Goal: Information Seeking & Learning: Learn about a topic

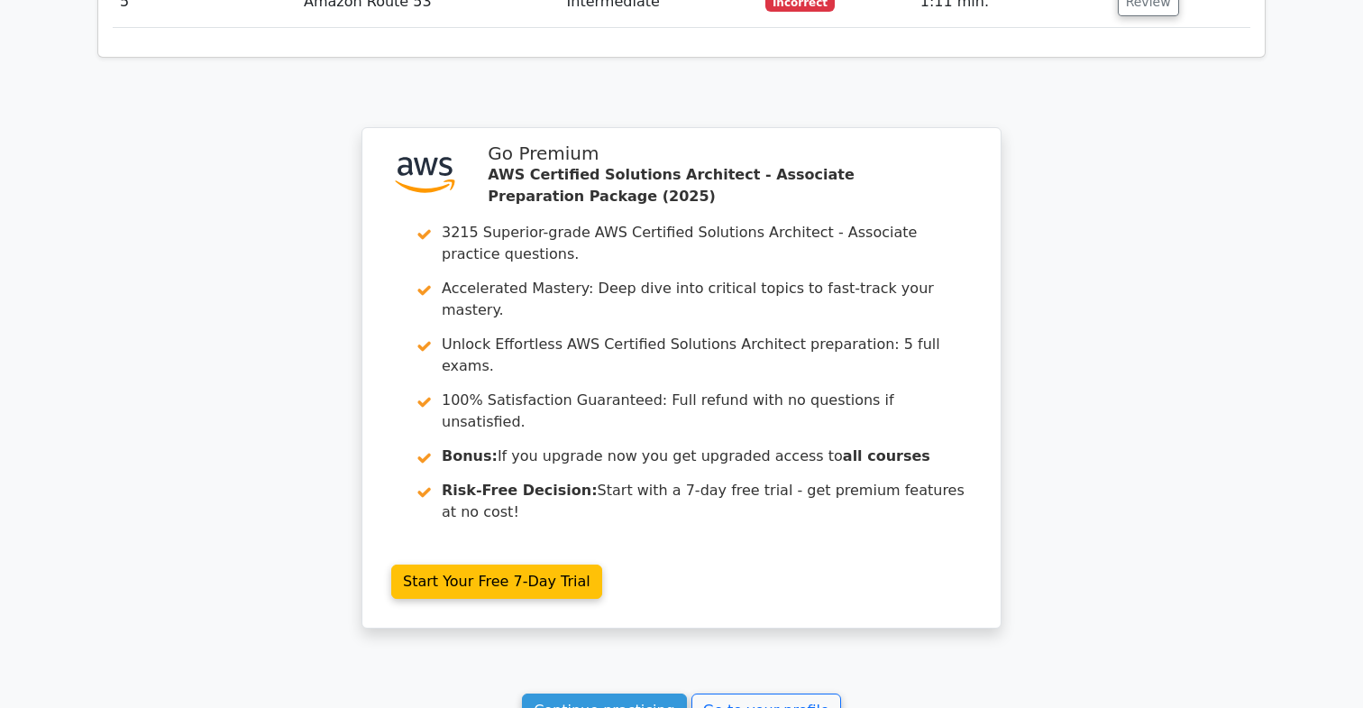
scroll to position [1911, 0]
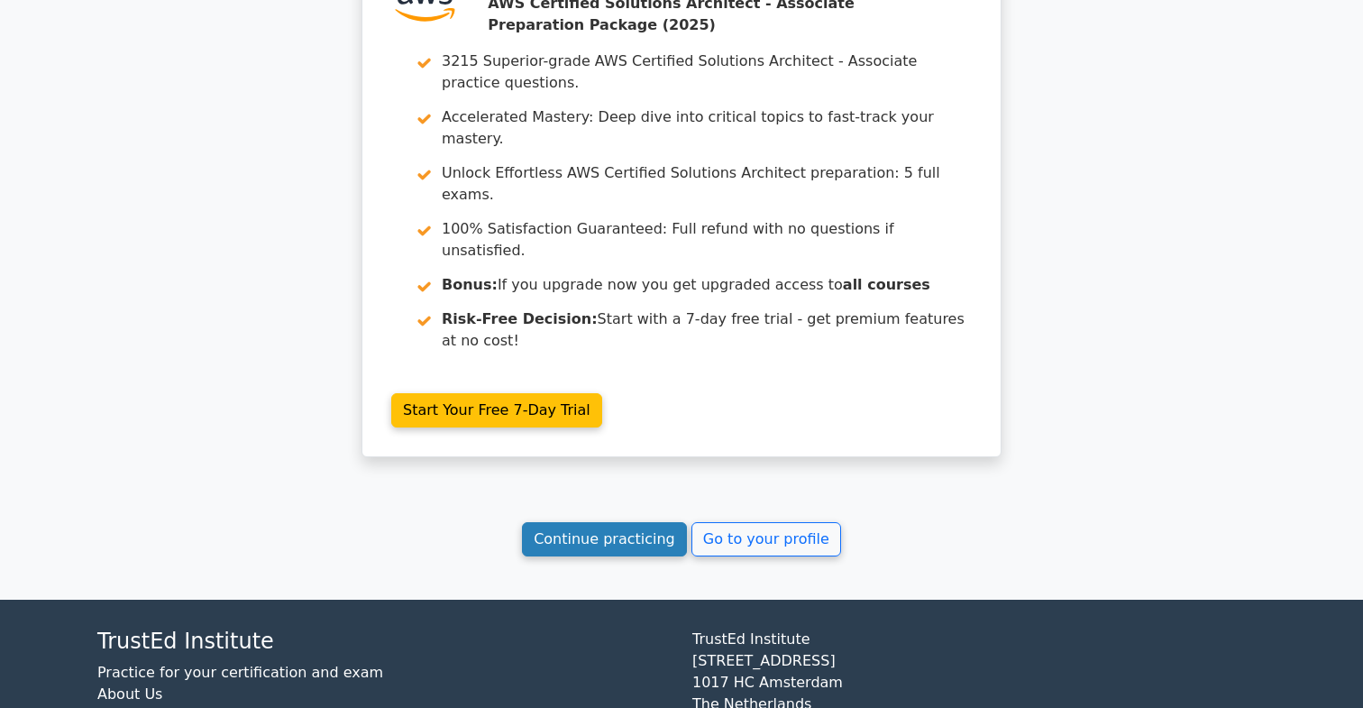
click at [655, 522] on link "Continue practicing" at bounding box center [604, 539] width 165 height 34
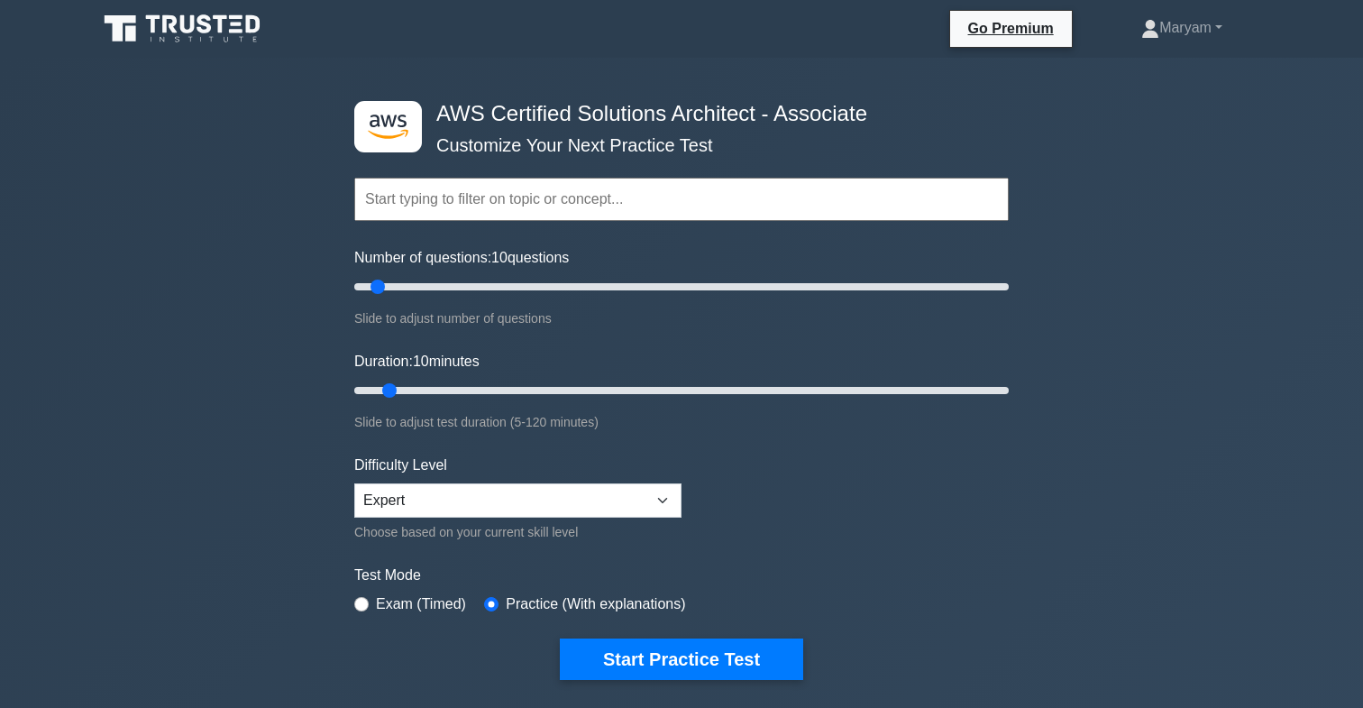
click at [583, 188] on input "text" at bounding box center [681, 199] width 655 height 43
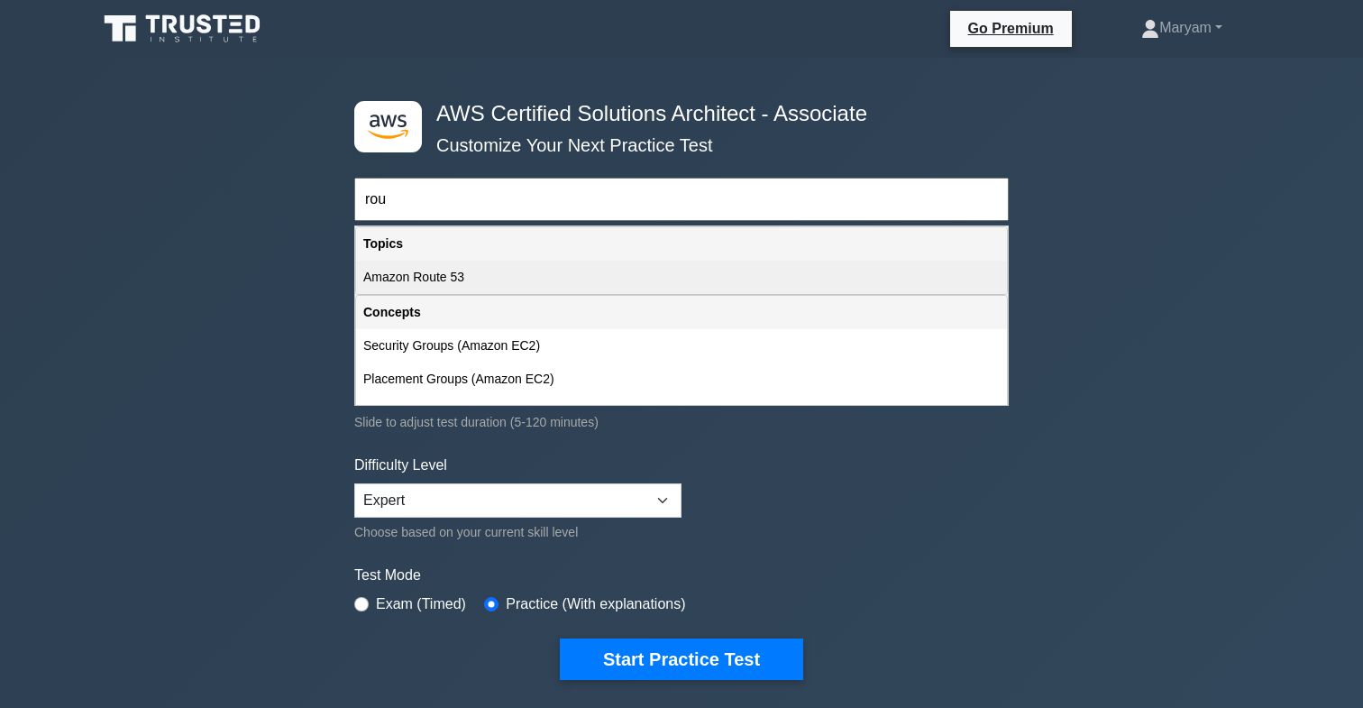
click at [573, 286] on div "Amazon Route 53" at bounding box center [681, 277] width 651 height 33
type input "Amazon Route 53"
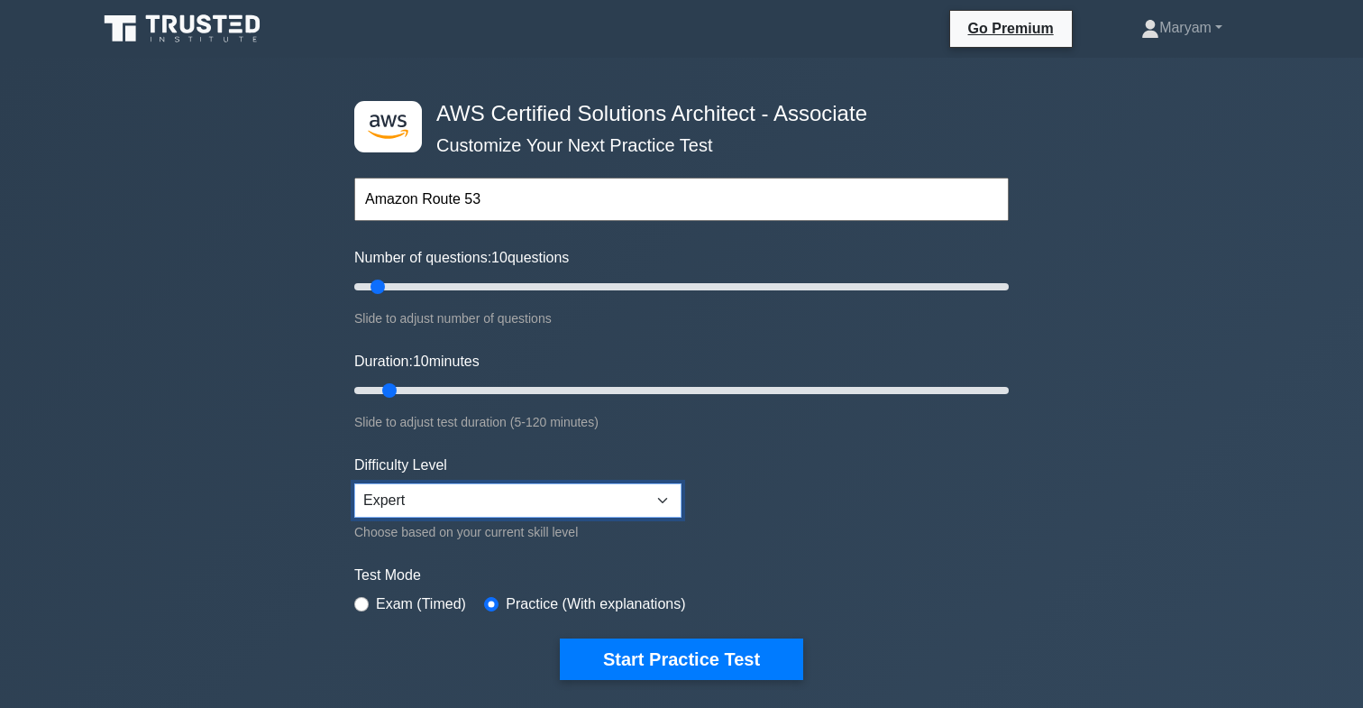
click at [480, 493] on select "Beginner Intermediate Expert" at bounding box center [517, 500] width 327 height 34
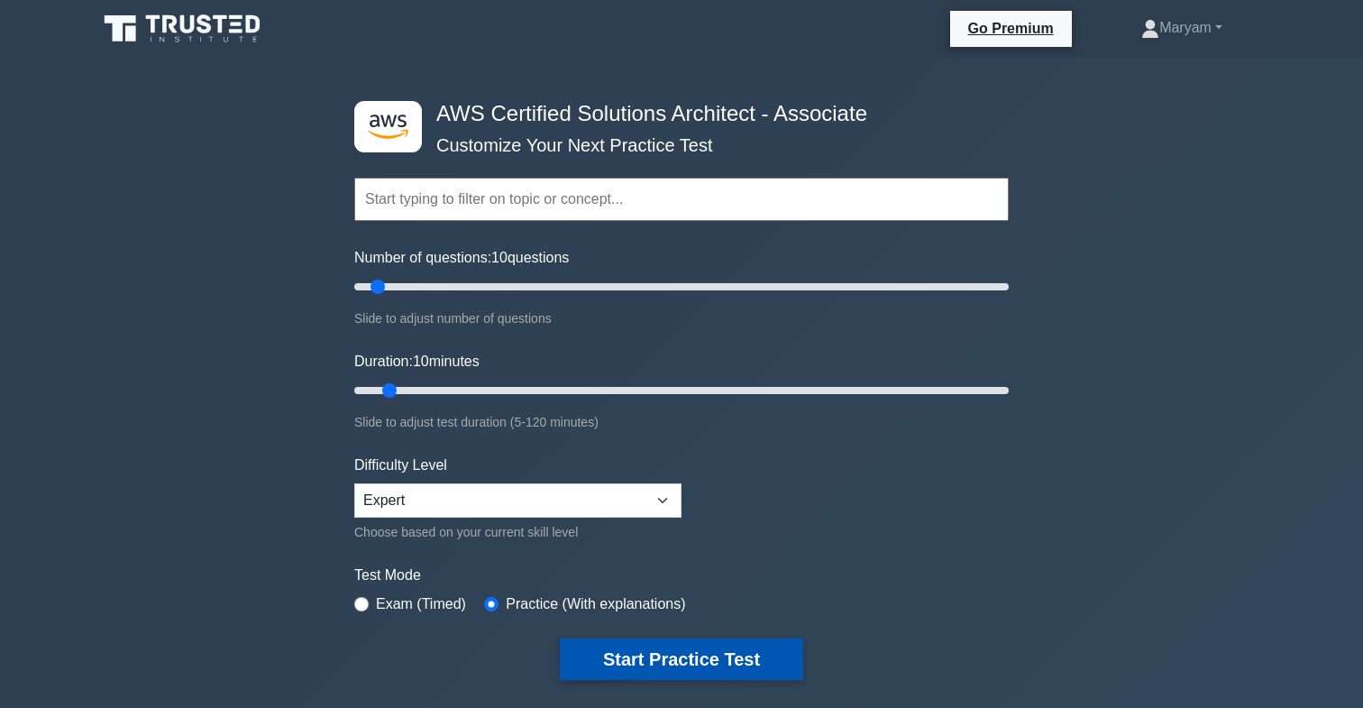
click at [682, 652] on button "Start Practice Test" at bounding box center [681, 658] width 243 height 41
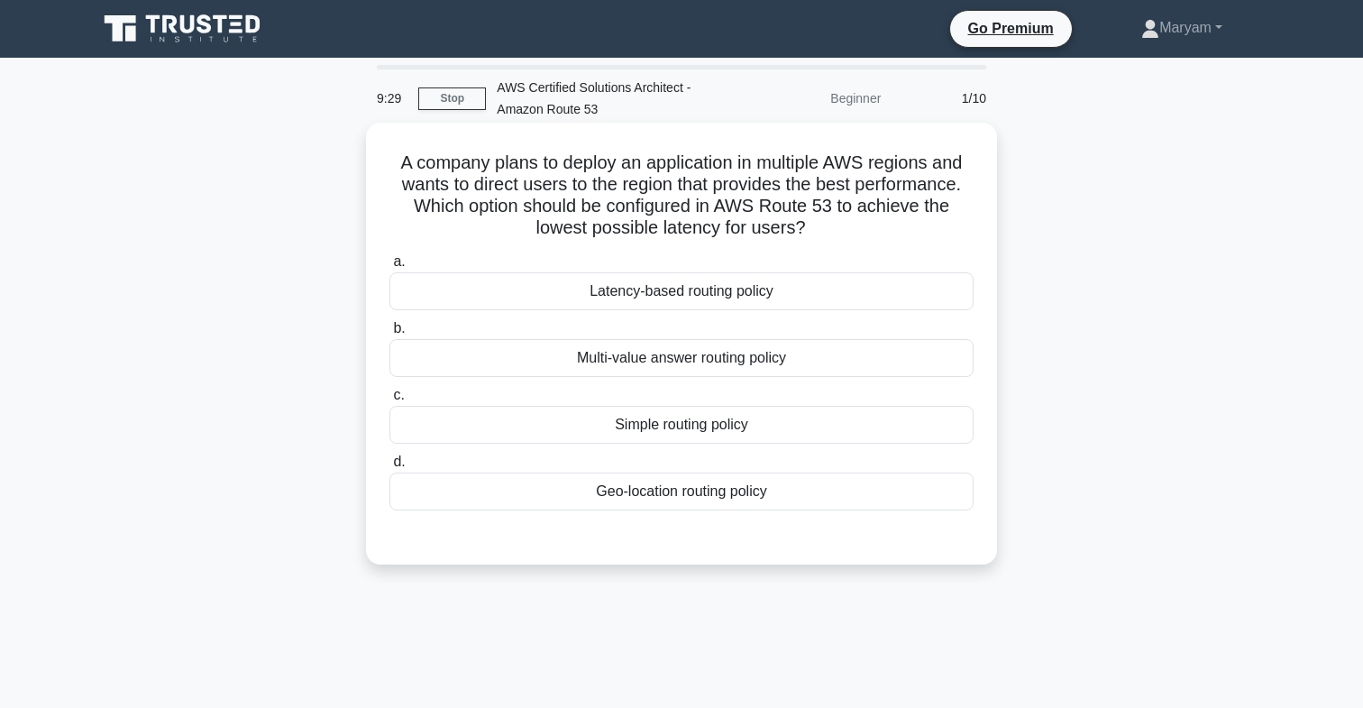
click at [700, 493] on div "Geo-location routing policy" at bounding box center [681, 491] width 584 height 38
click at [389, 468] on input "d. Geo-location routing policy" at bounding box center [389, 462] width 0 height 12
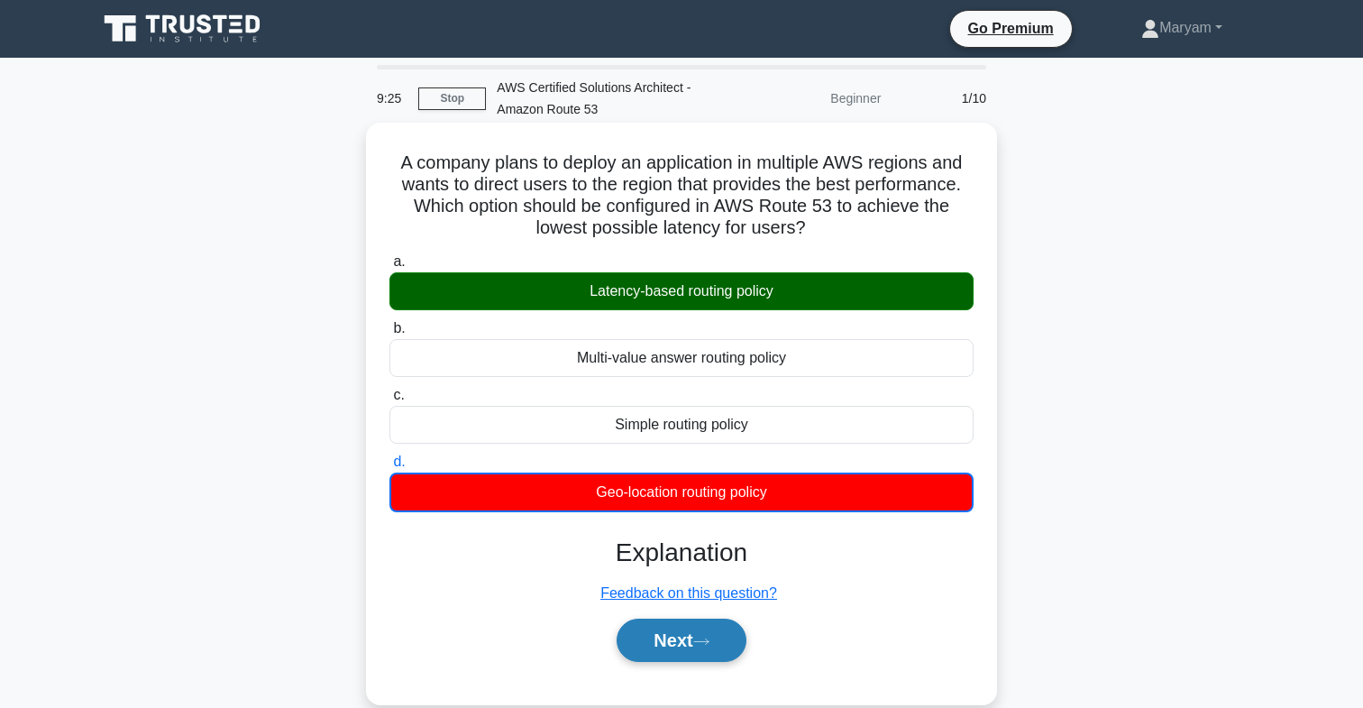
click at [688, 637] on button "Next" at bounding box center [681, 639] width 129 height 43
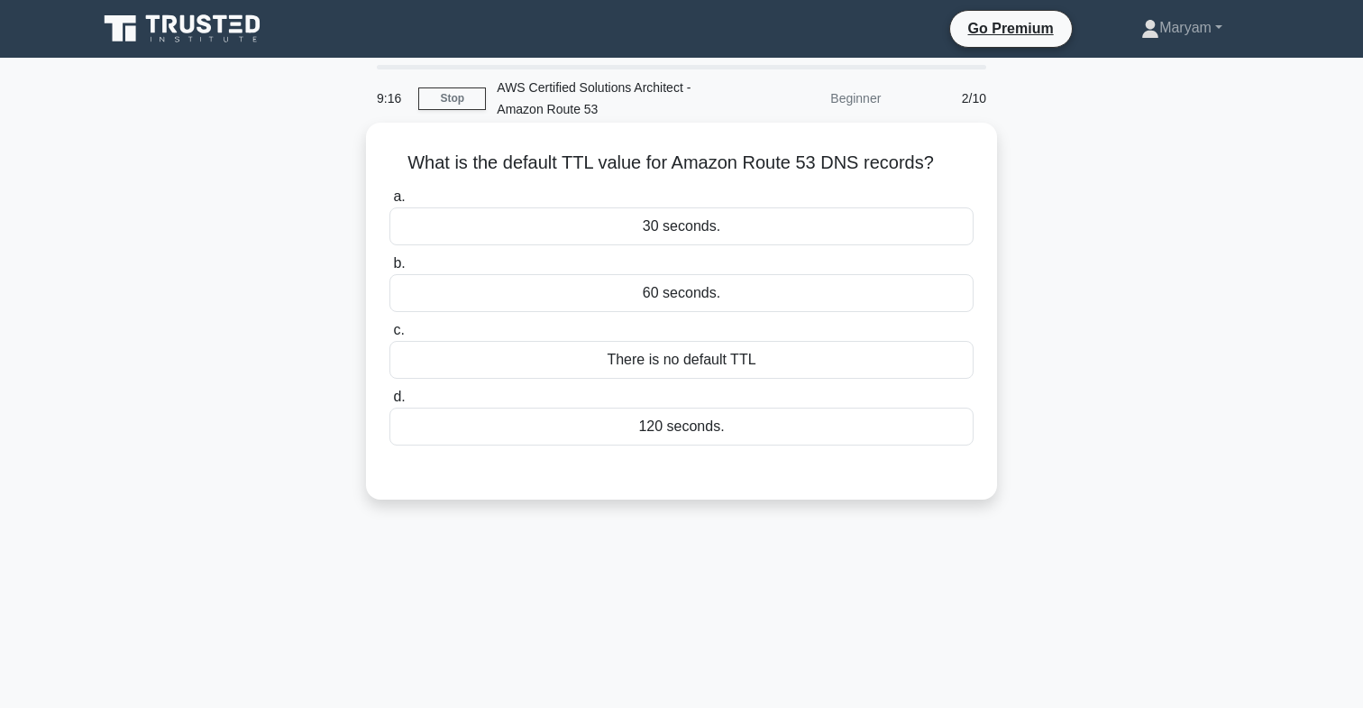
click at [673, 233] on div "30 seconds." at bounding box center [681, 226] width 584 height 38
click at [389, 203] on input "a. 30 seconds." at bounding box center [389, 197] width 0 height 12
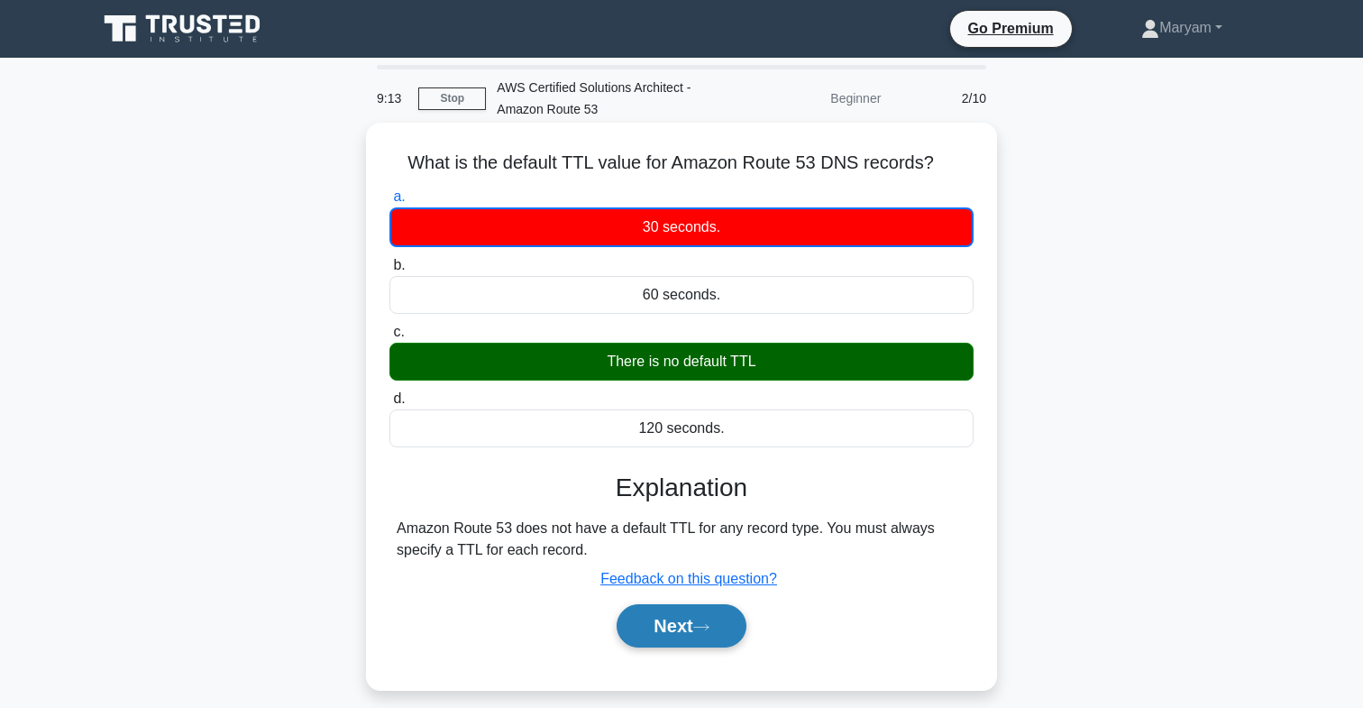
click at [702, 631] on icon at bounding box center [701, 627] width 16 height 10
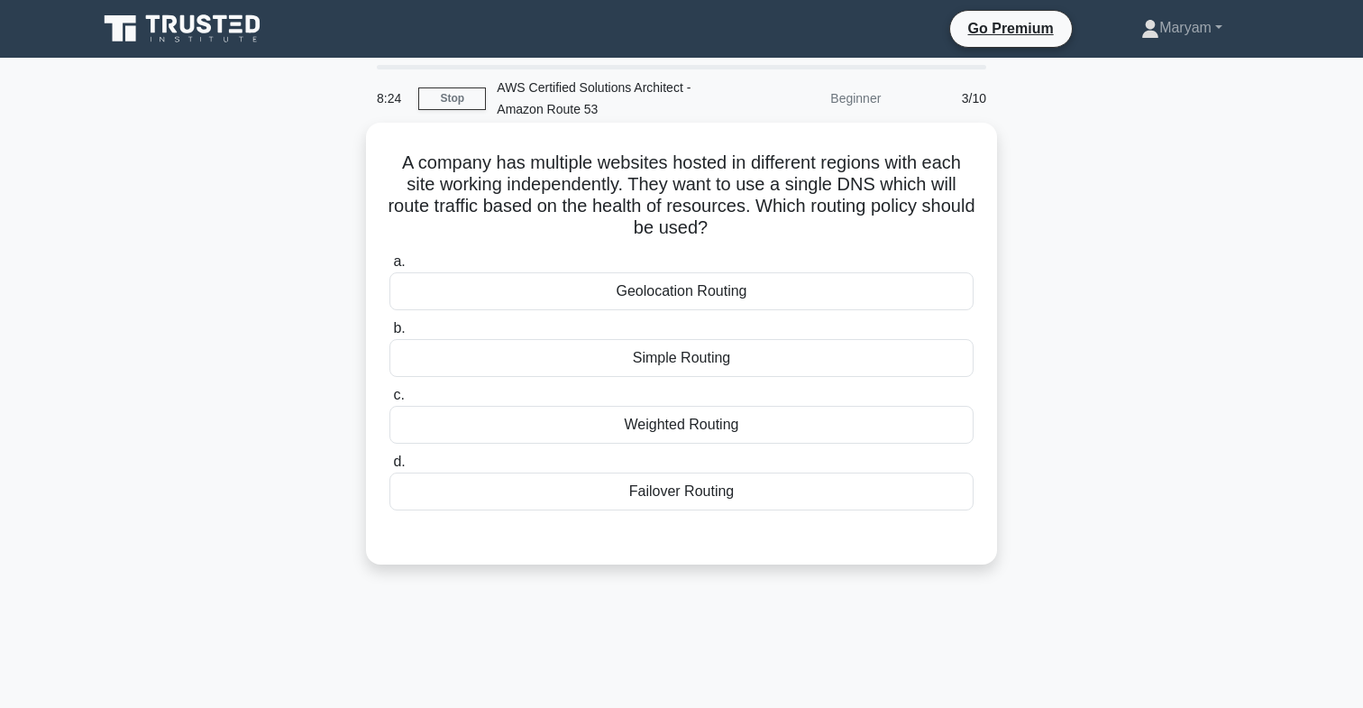
click at [618, 493] on div "Failover Routing" at bounding box center [681, 491] width 584 height 38
click at [389, 468] on input "d. Failover Routing" at bounding box center [389, 462] width 0 height 12
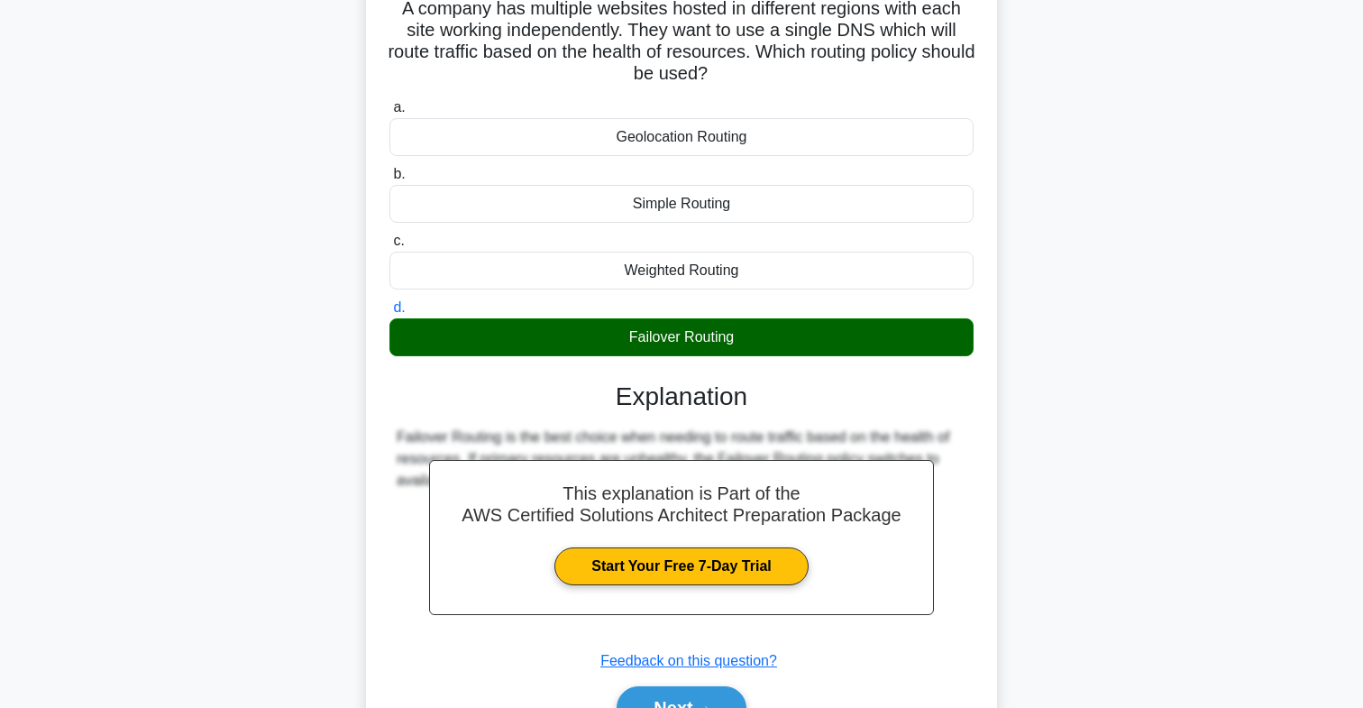
scroll to position [266, 0]
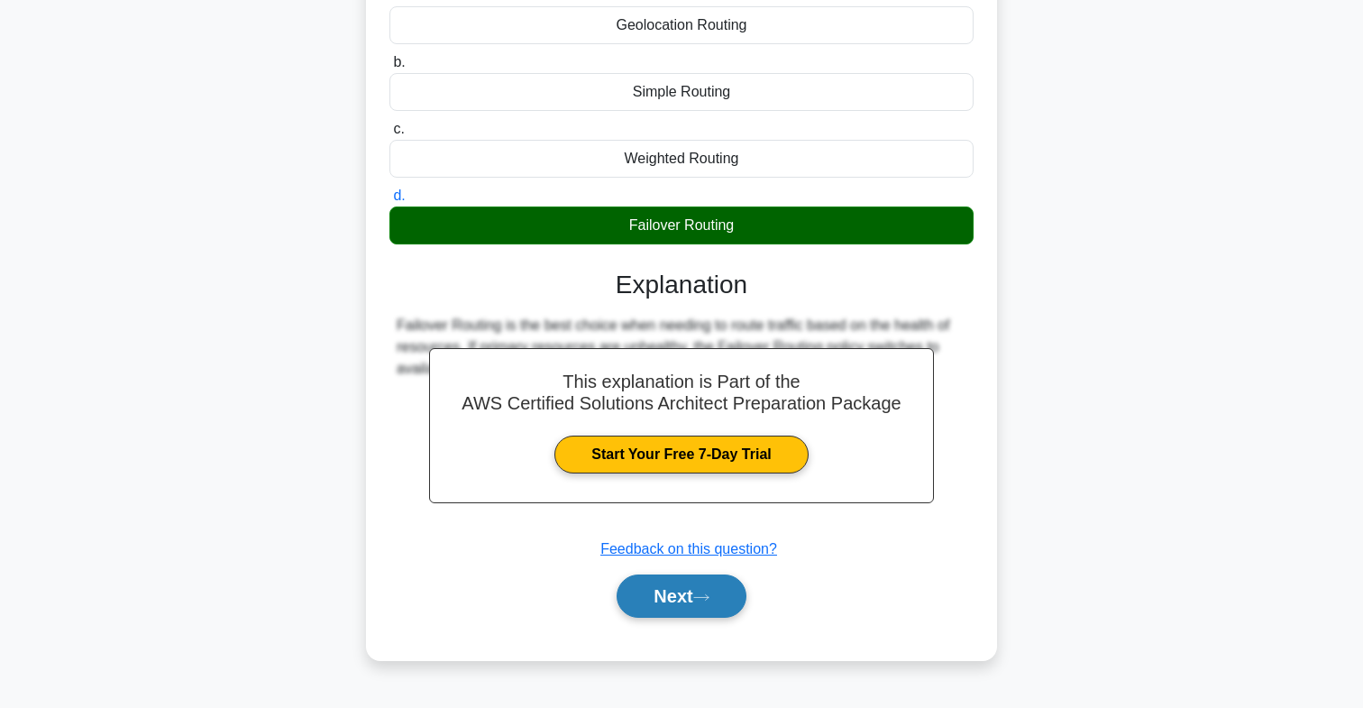
click at [707, 579] on button "Next" at bounding box center [681, 595] width 129 height 43
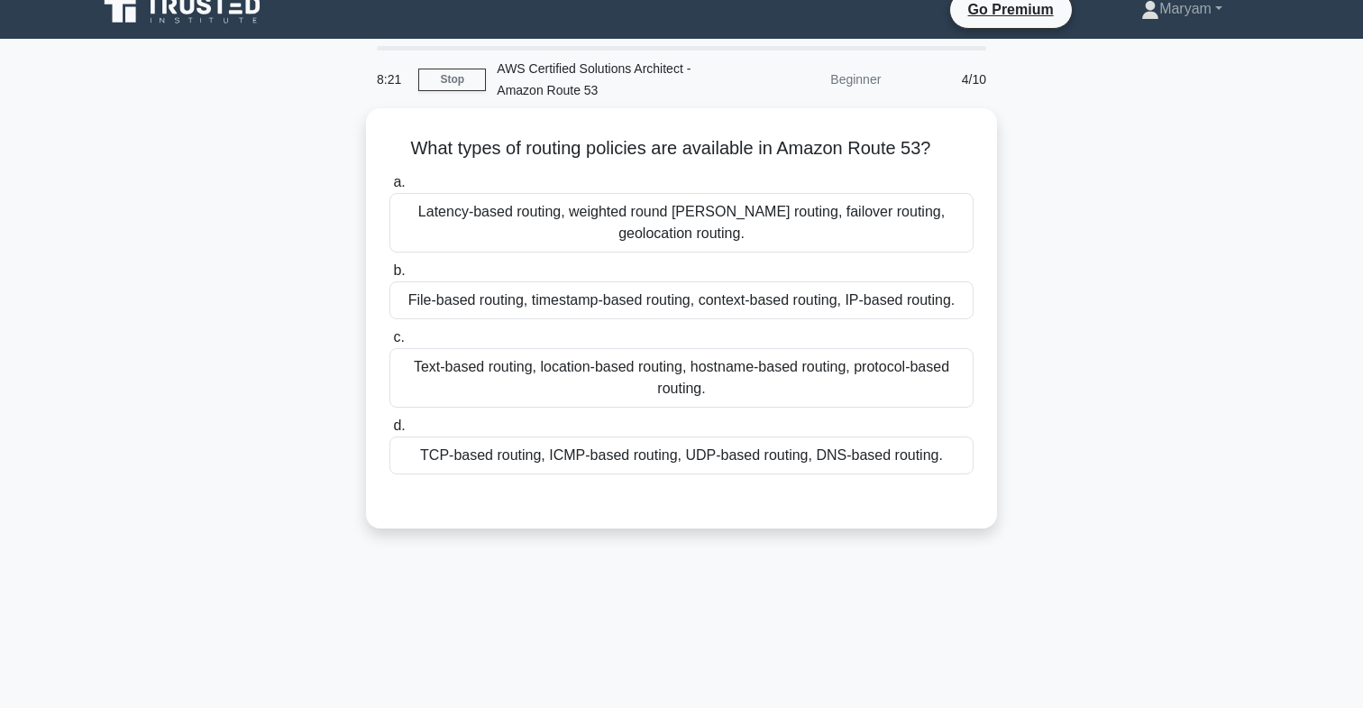
scroll to position [0, 0]
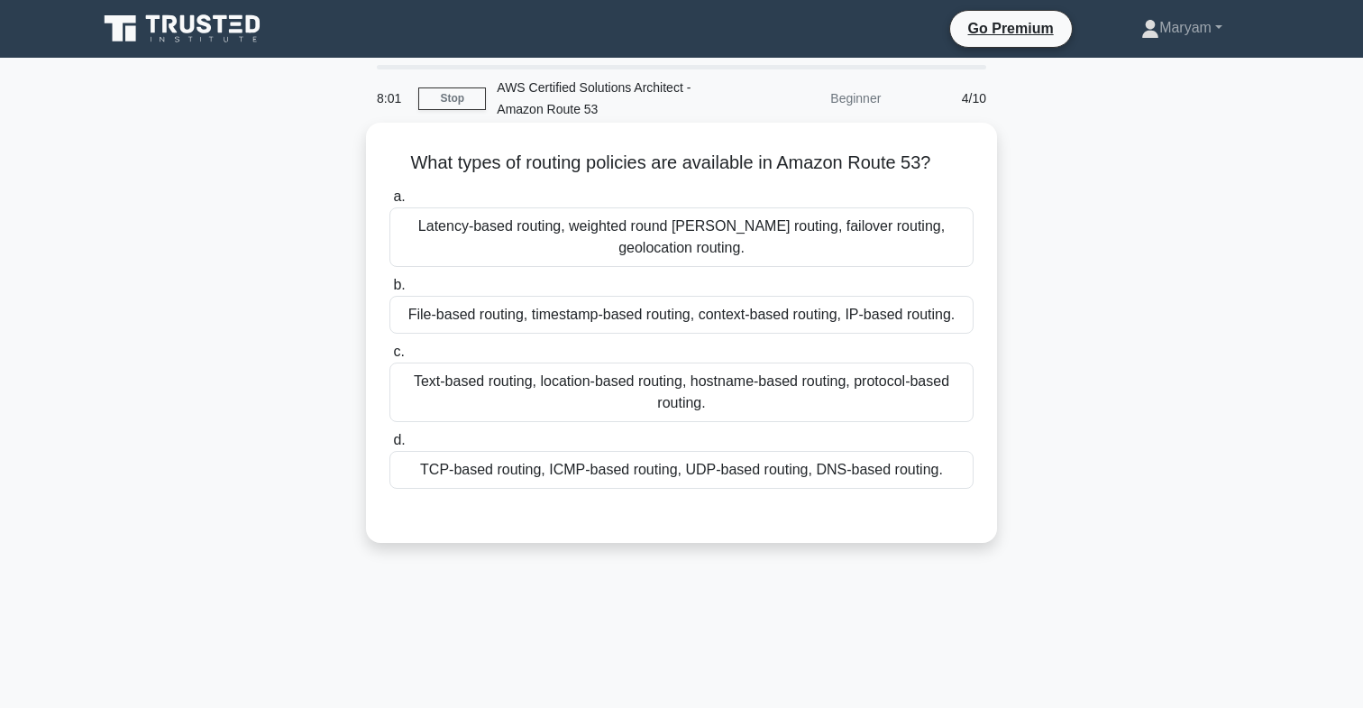
click at [810, 237] on div "Latency-based routing, weighted round robin routing, failover routing, geolocat…" at bounding box center [681, 237] width 584 height 60
click at [389, 203] on input "a. Latency-based routing, weighted round robin routing, failover routing, geolo…" at bounding box center [389, 197] width 0 height 12
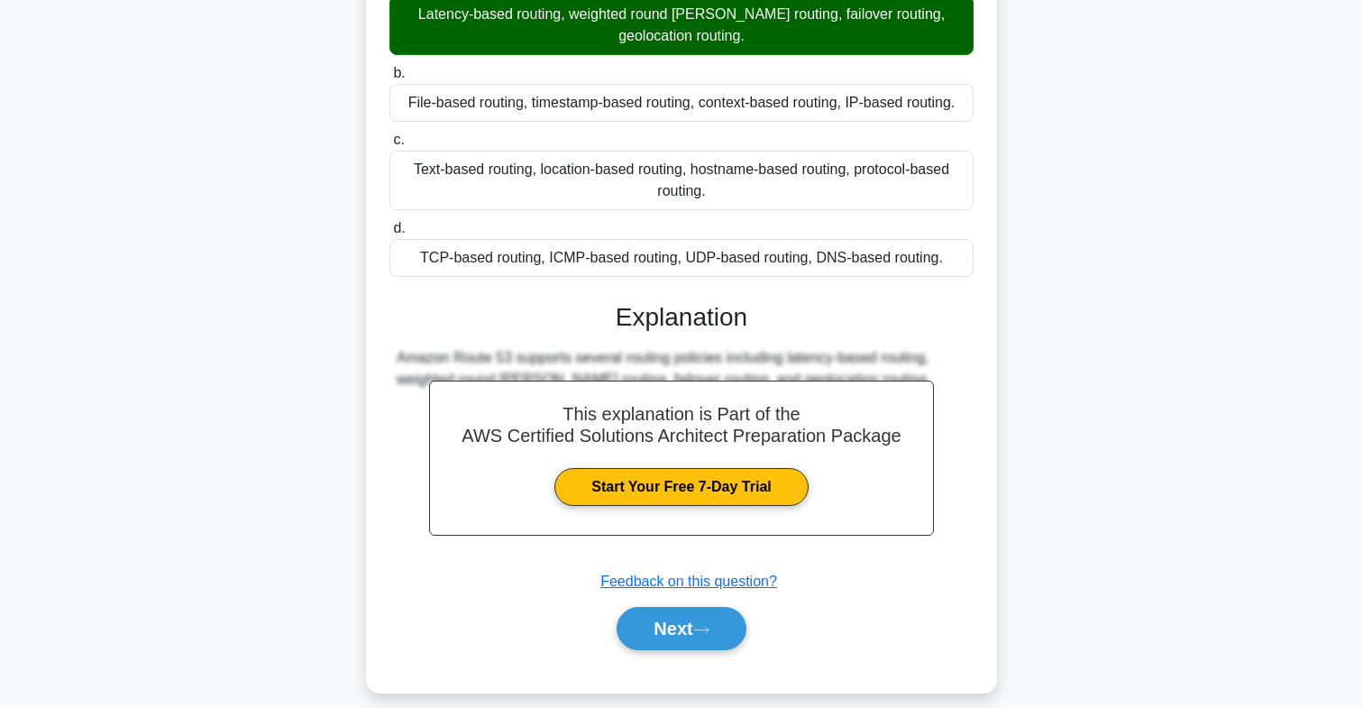
scroll to position [266, 0]
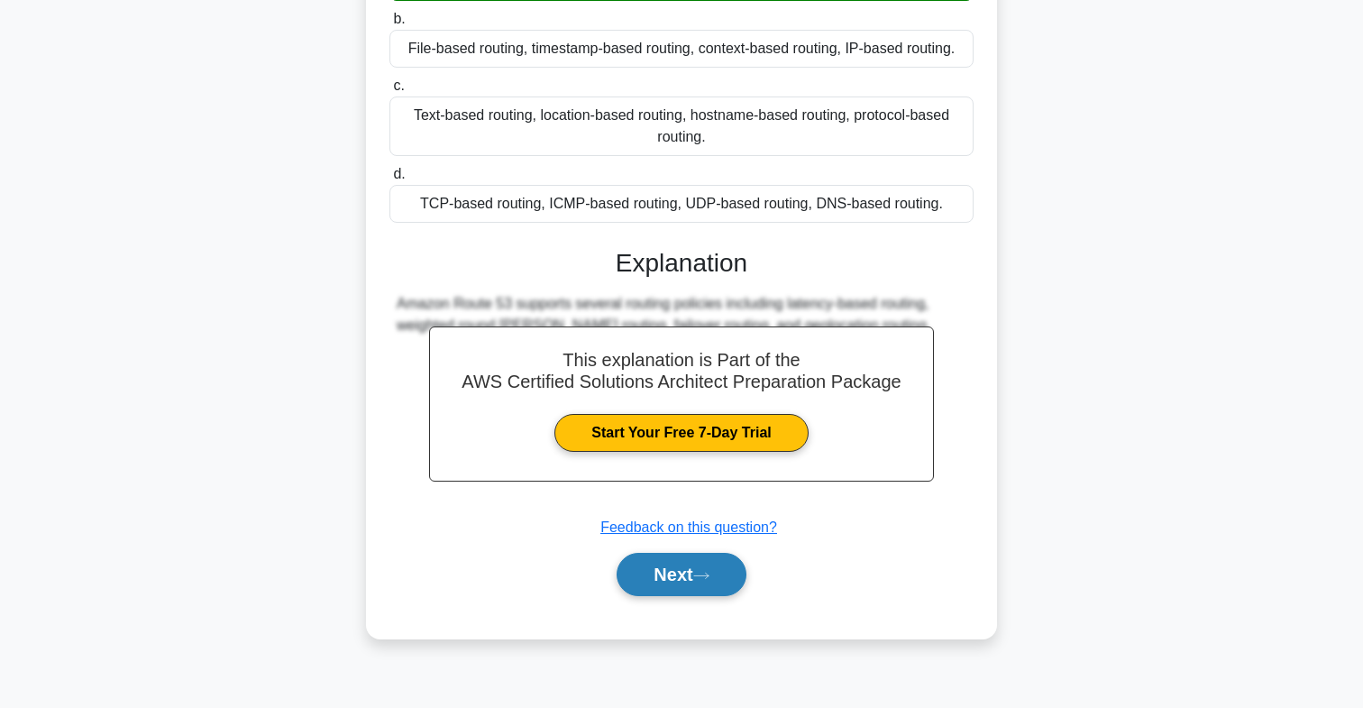
click at [697, 581] on button "Next" at bounding box center [681, 574] width 129 height 43
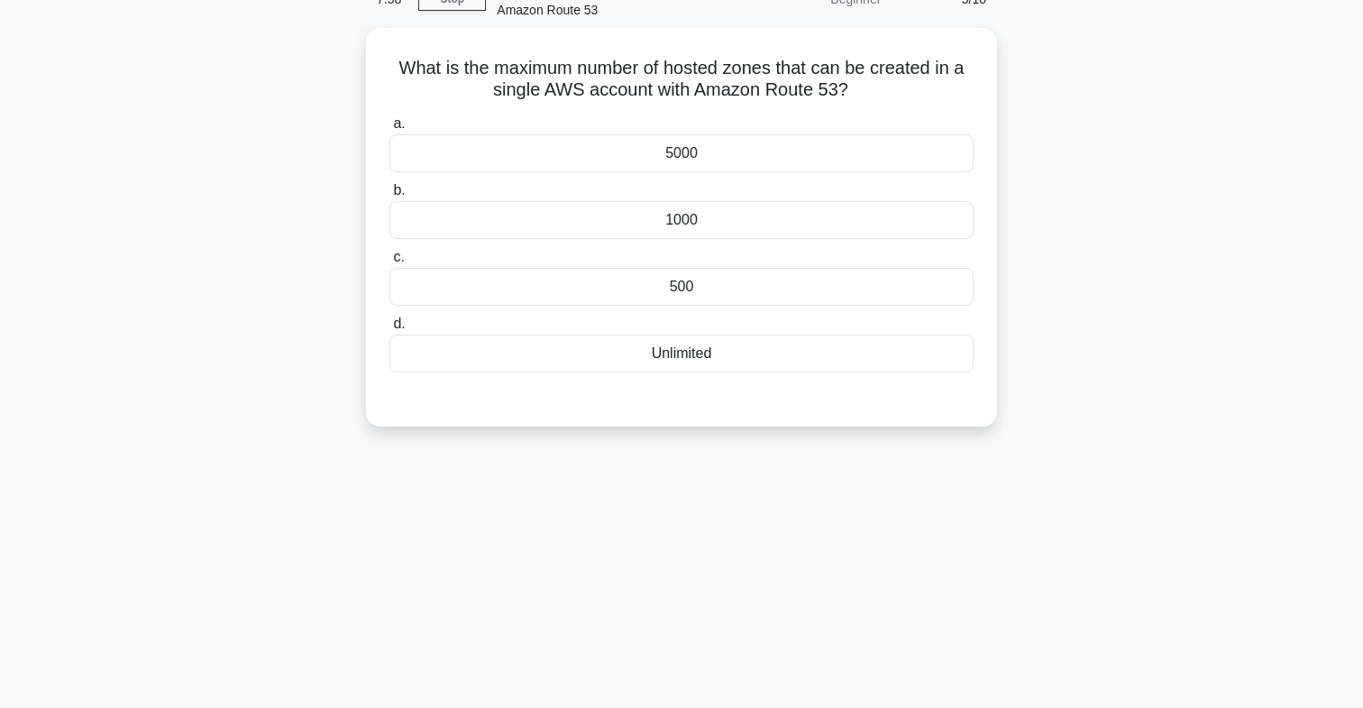
scroll to position [0, 0]
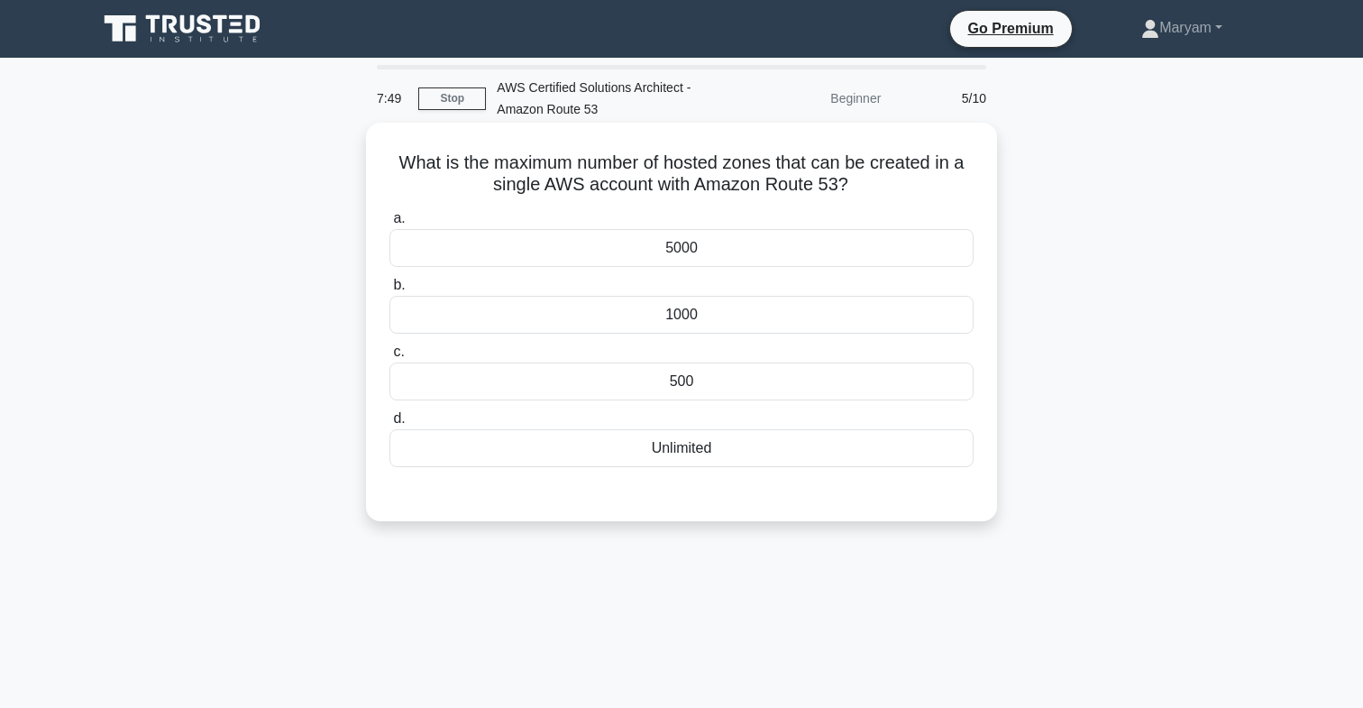
click at [708, 391] on div "500" at bounding box center [681, 381] width 584 height 38
click at [389, 358] on input "c. 500" at bounding box center [389, 352] width 0 height 12
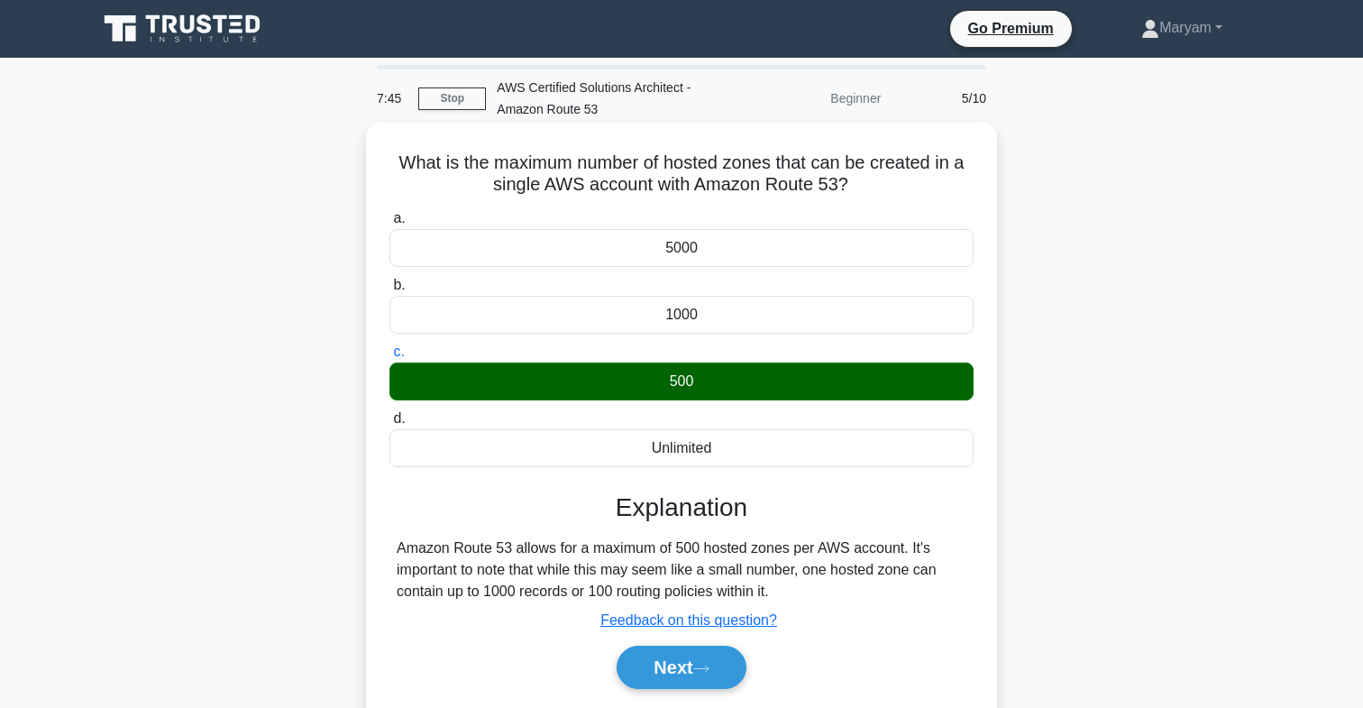
drag, startPoint x: 382, startPoint y: 553, endPoint x: 854, endPoint y: 594, distance: 473.3
click at [854, 594] on div "What is the maximum number of hosted zones that can be created in a single AWS …" at bounding box center [681, 427] width 617 height 594
click at [675, 668] on button "Next" at bounding box center [681, 666] width 129 height 43
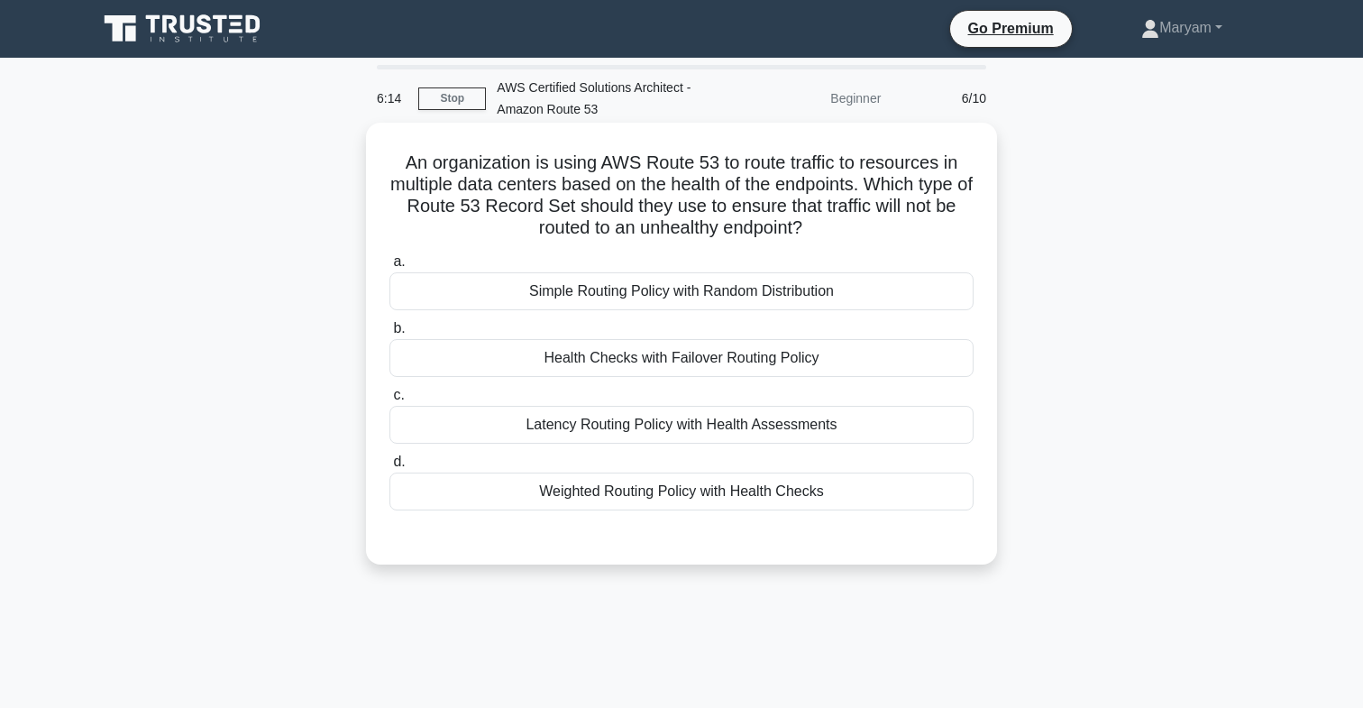
click at [657, 362] on div "Health Checks with Failover Routing Policy" at bounding box center [681, 358] width 584 height 38
click at [389, 334] on input "b. Health Checks with Failover Routing Policy" at bounding box center [389, 329] width 0 height 12
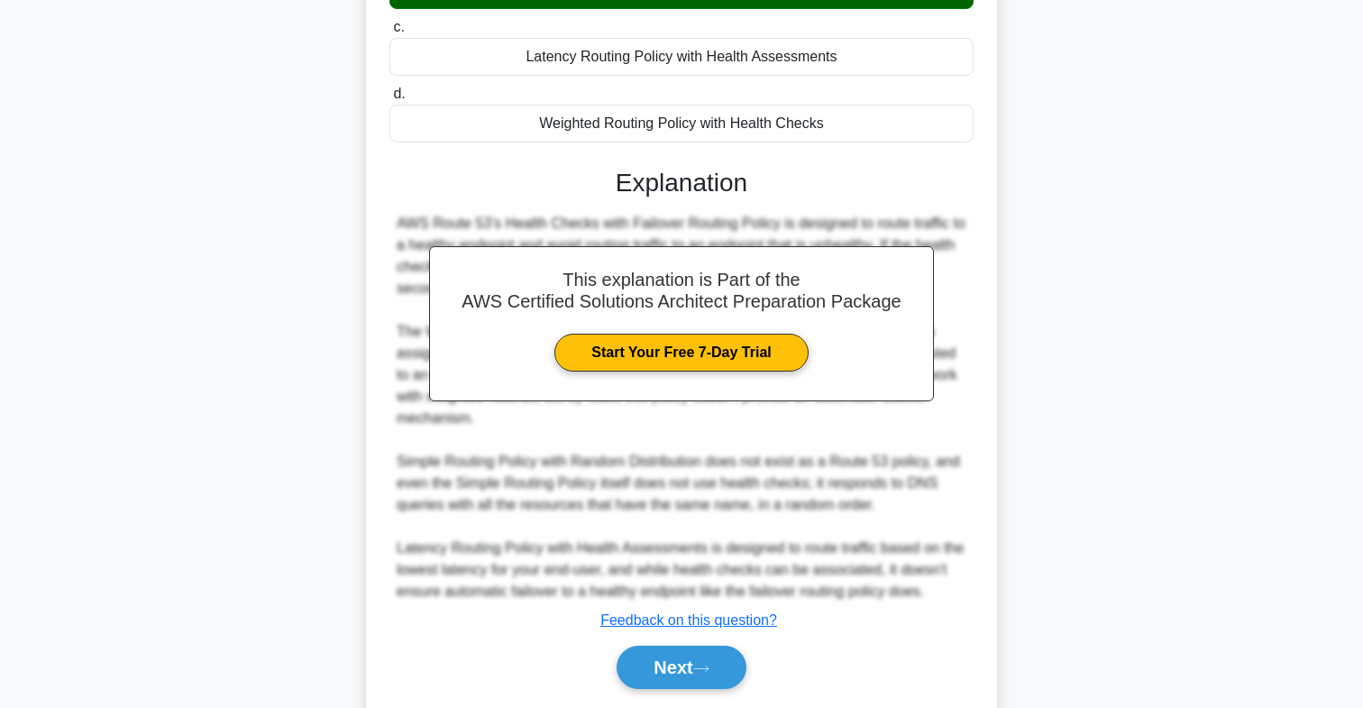
scroll to position [426, 0]
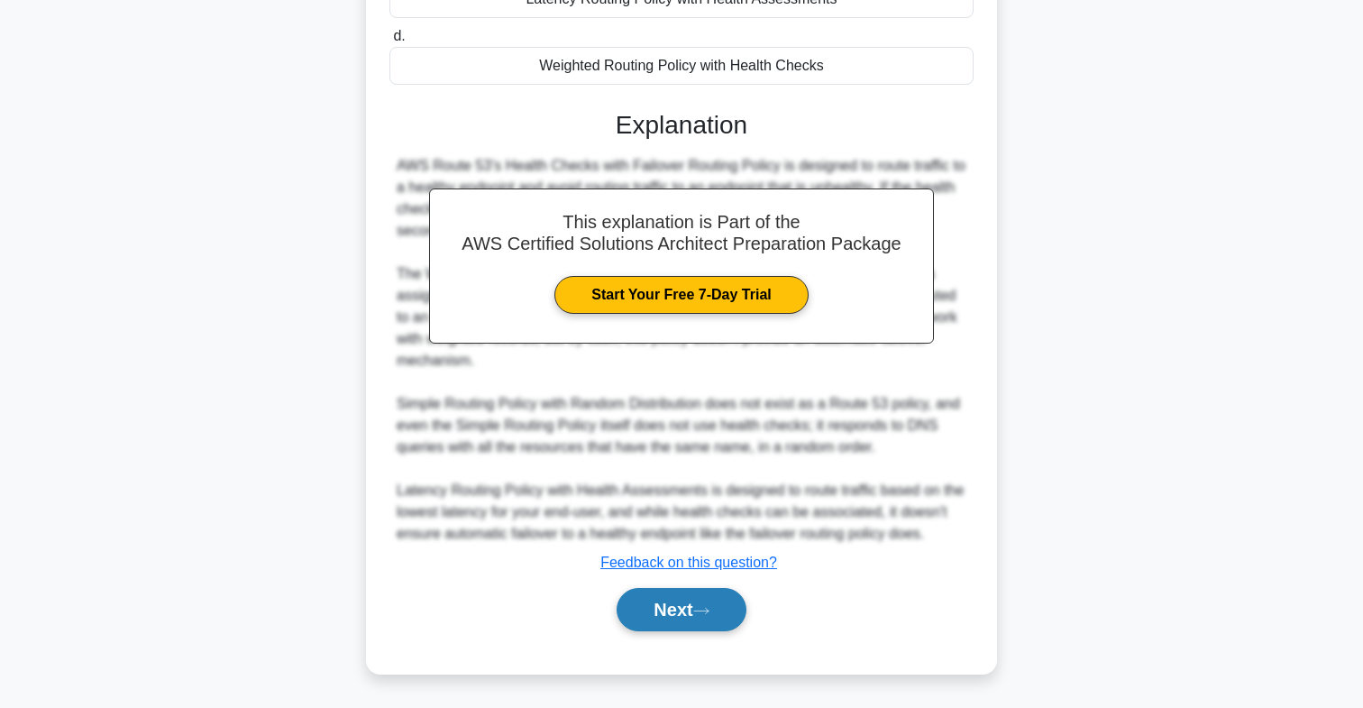
click at [673, 622] on button "Next" at bounding box center [681, 609] width 129 height 43
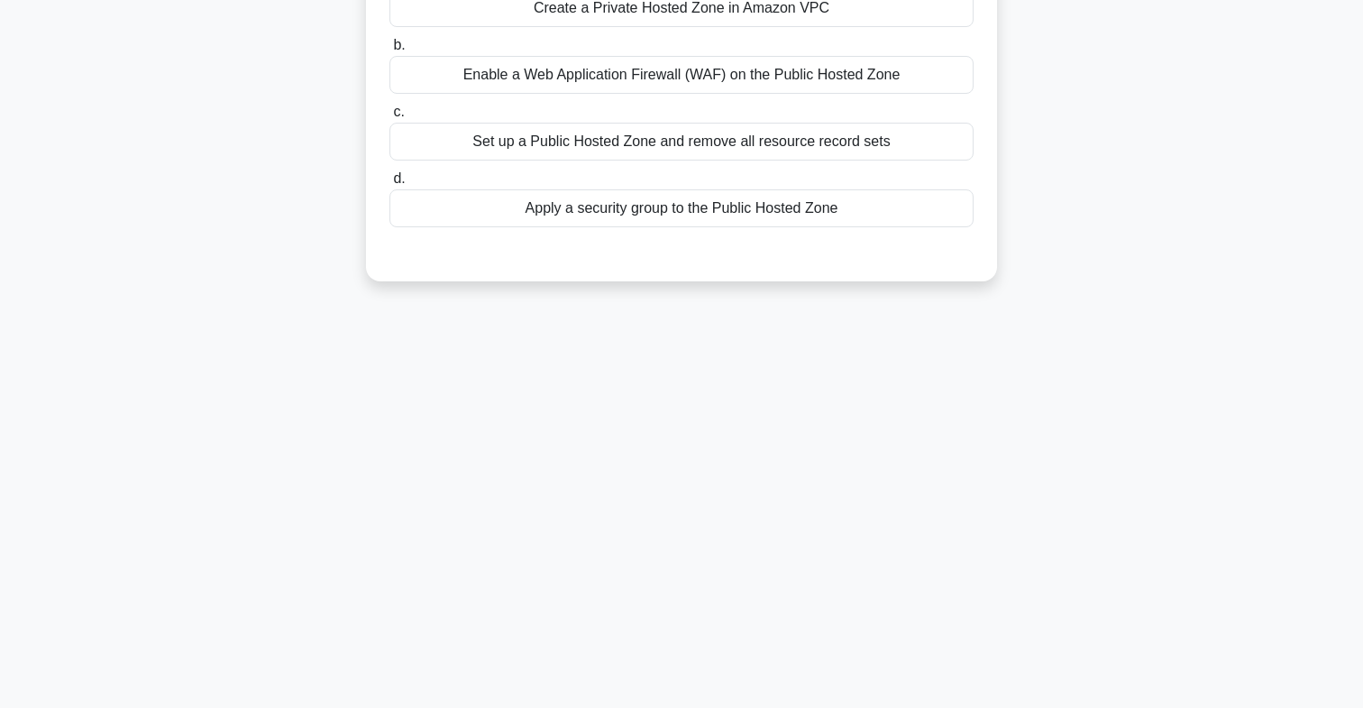
scroll to position [0, 0]
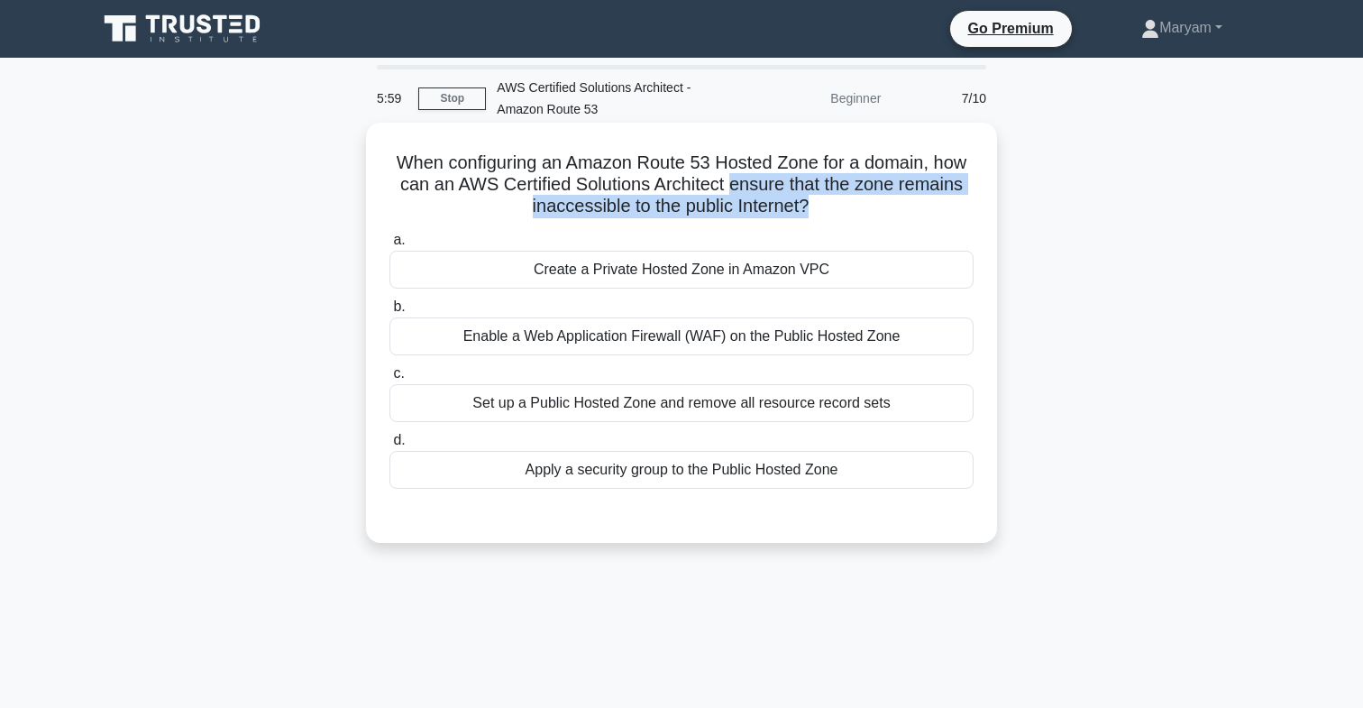
drag, startPoint x: 728, startPoint y: 195, endPoint x: 804, endPoint y: 197, distance: 76.7
click at [804, 197] on h5 "When configuring an Amazon Route 53 Hosted Zone for a domain, how can an AWS Ce…" at bounding box center [682, 184] width 588 height 67
drag, startPoint x: 488, startPoint y: 190, endPoint x: 759, endPoint y: 199, distance: 271.5
click at [756, 199] on h5 "When configuring an Amazon Route 53 Hosted Zone for a domain, how can an AWS Ce…" at bounding box center [682, 184] width 588 height 67
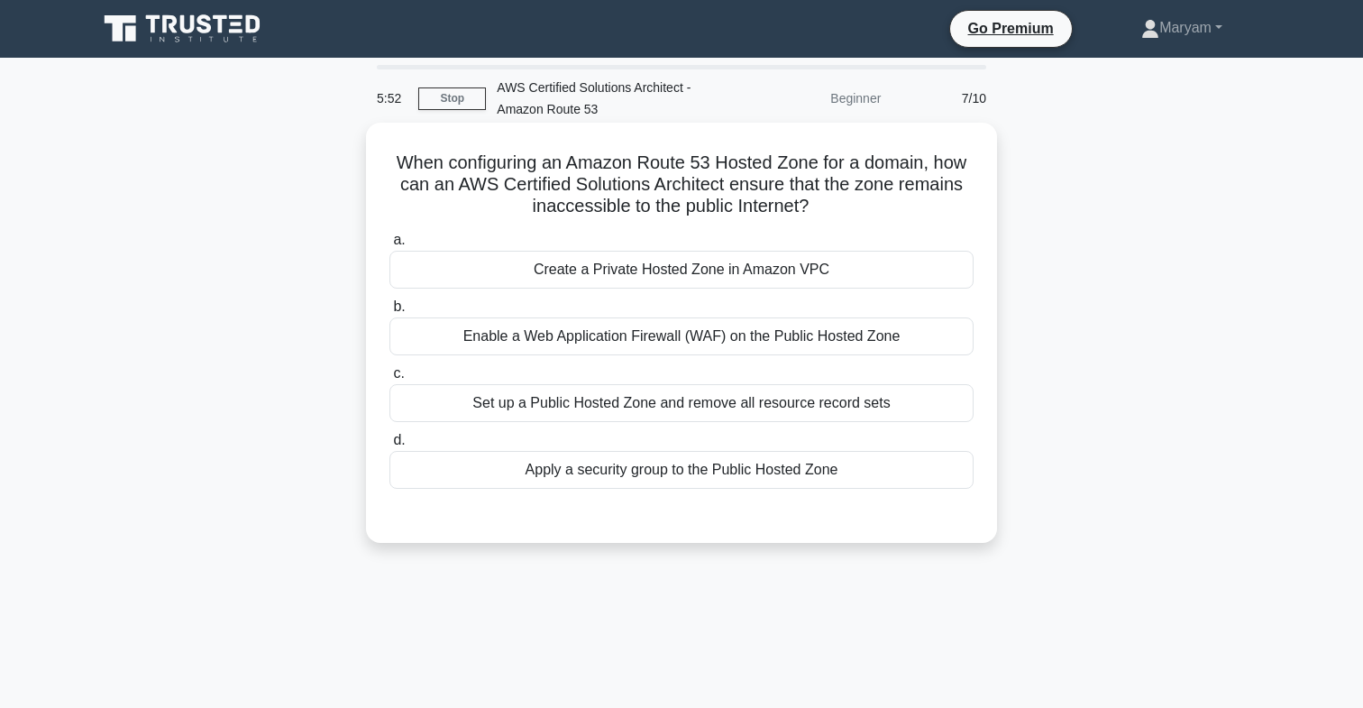
drag, startPoint x: 697, startPoint y: 217, endPoint x: 746, endPoint y: 217, distance: 48.7
click at [702, 217] on h5 "When configuring an Amazon Route 53 Hosted Zone for a domain, how can an AWS Ce…" at bounding box center [682, 184] width 588 height 67
click at [715, 279] on div "Create a Private Hosted Zone in Amazon VPC" at bounding box center [681, 270] width 584 height 38
click at [389, 246] on input "a. Create a Private Hosted Zone in Amazon VPC" at bounding box center [389, 240] width 0 height 12
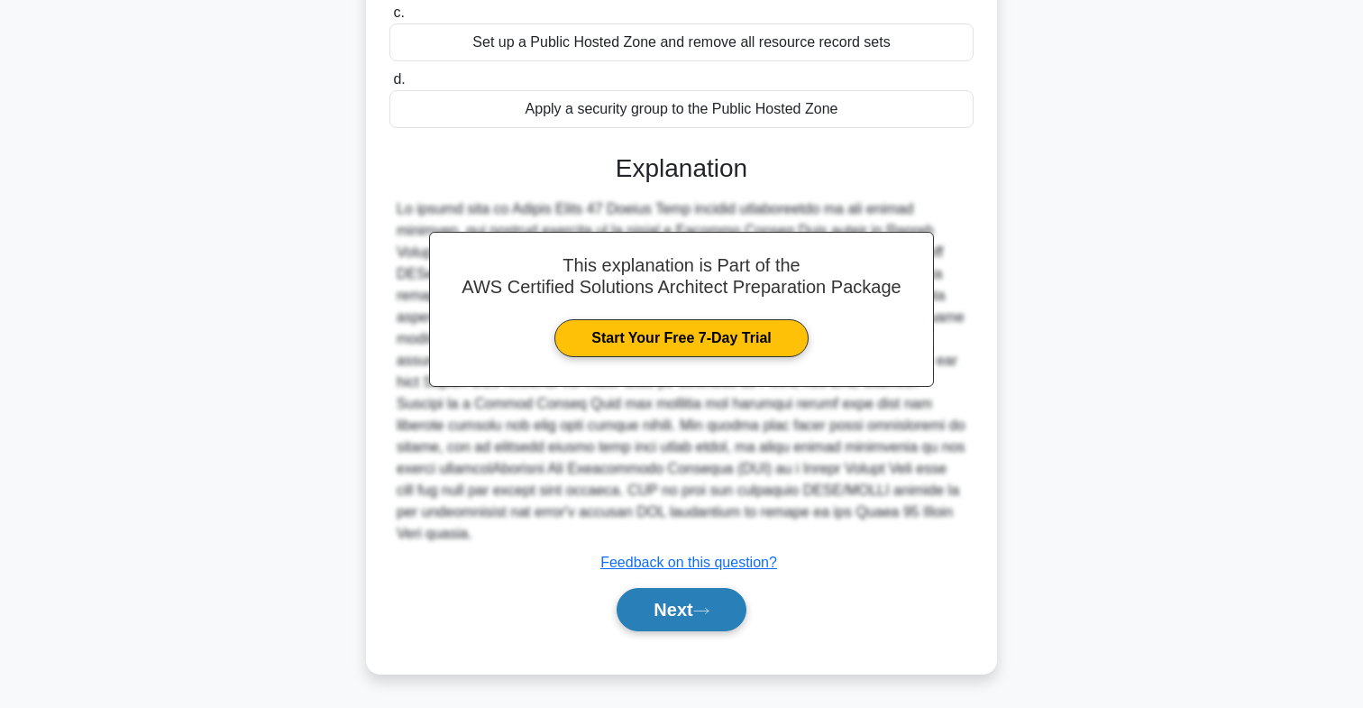
click at [722, 614] on button "Next" at bounding box center [681, 609] width 129 height 43
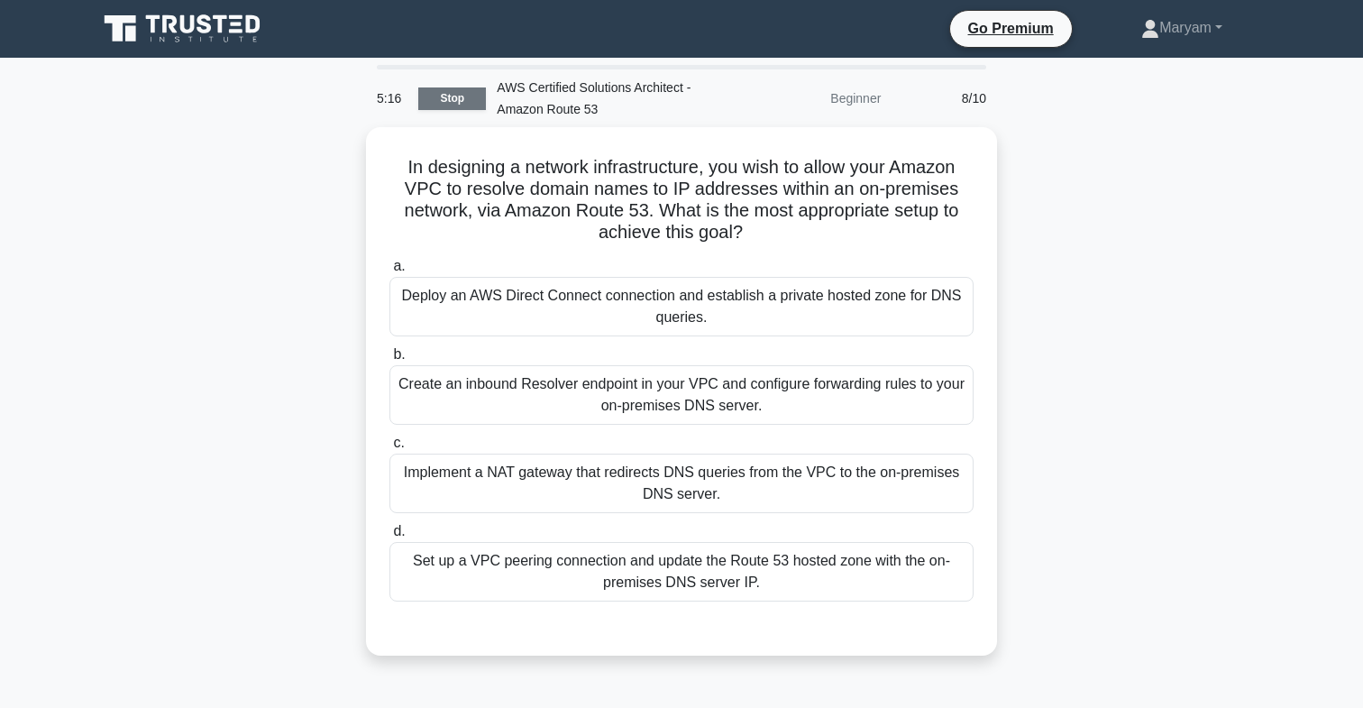
click at [436, 103] on link "Stop" at bounding box center [452, 98] width 68 height 23
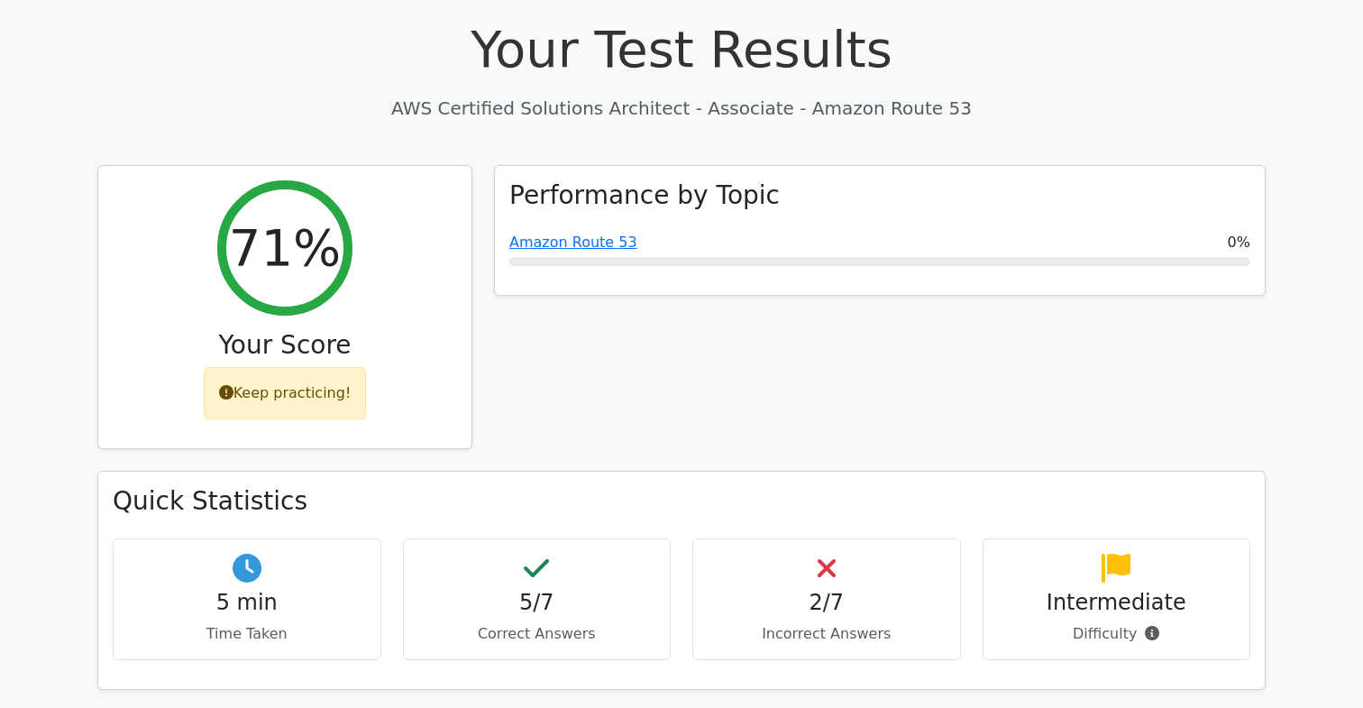
scroll to position [106, 0]
